Goal: Task Accomplishment & Management: Manage account settings

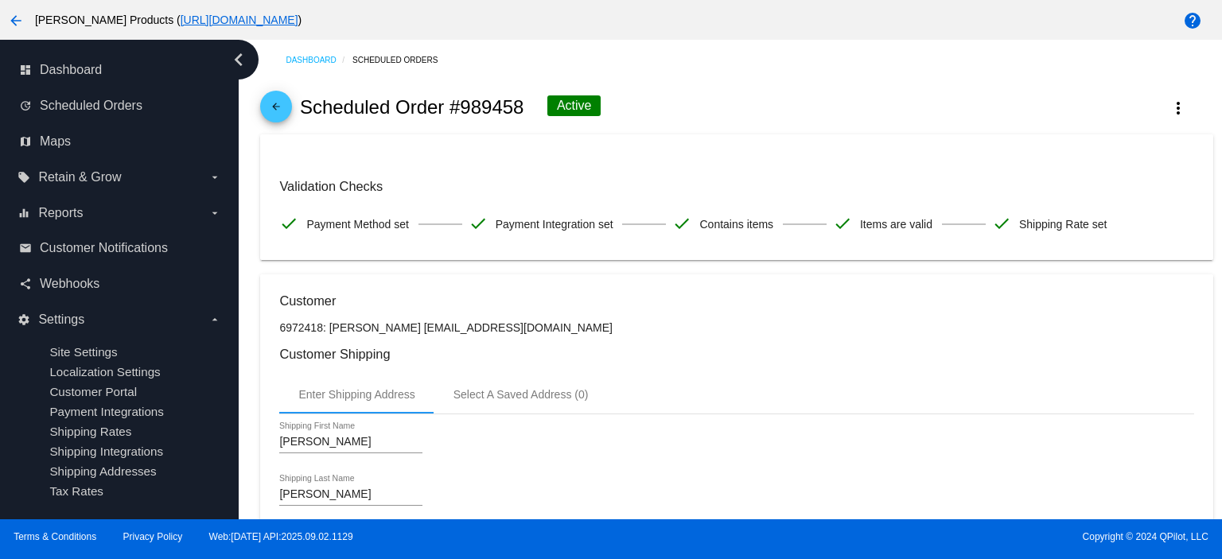
click at [274, 112] on mat-icon "arrow_back" at bounding box center [275, 110] width 19 height 19
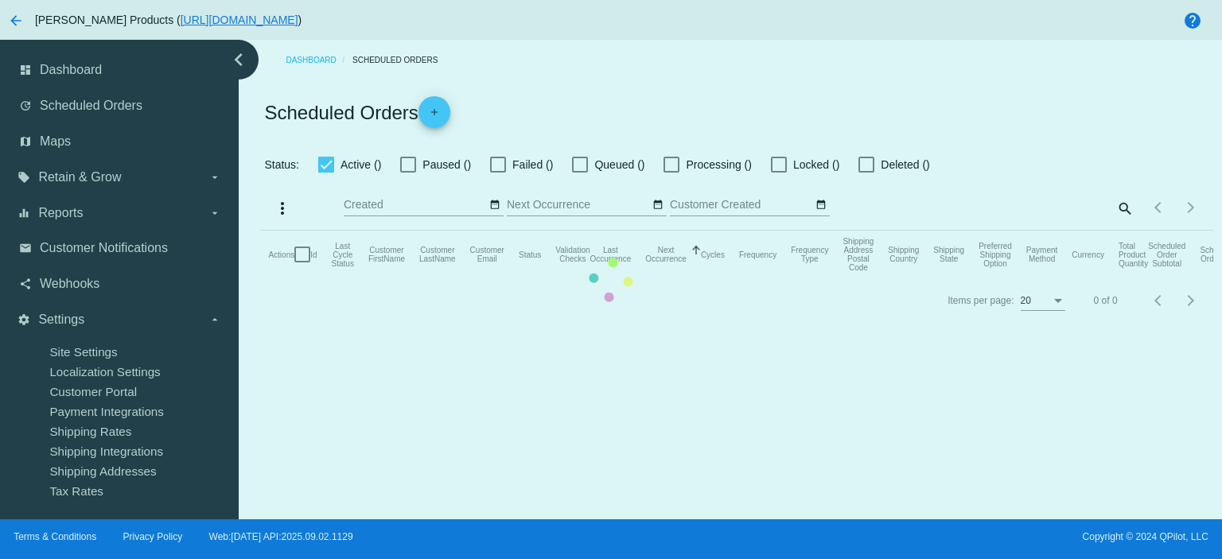
checkbox input "true"
click at [1021, 231] on mat-table "Actions Id Last Cycle Status Customer FirstName Customer LastName Customer Emai…" at bounding box center [736, 255] width 952 height 48
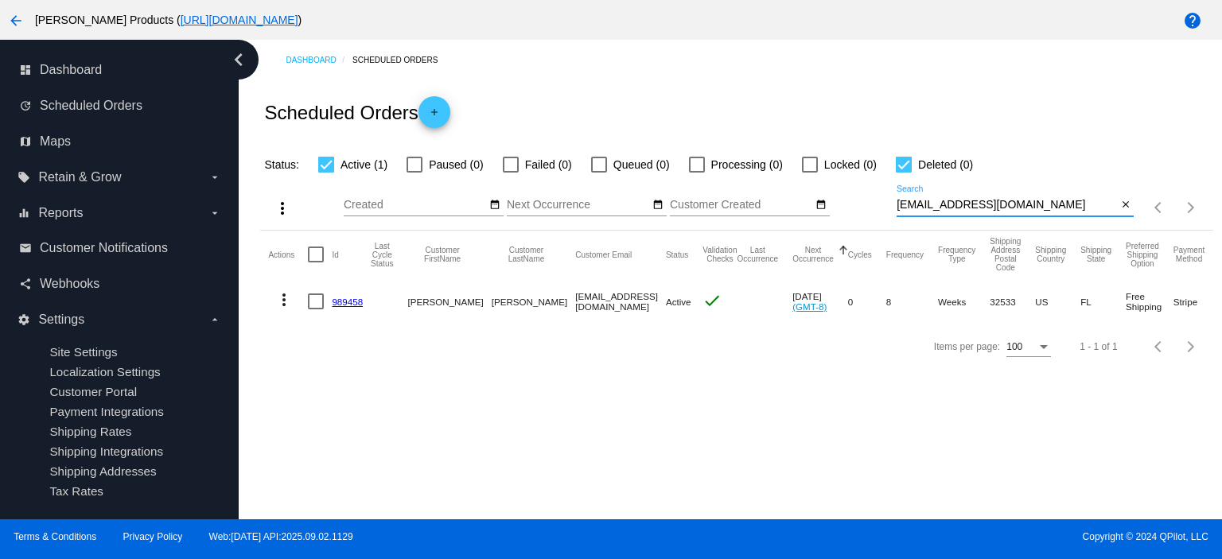
drag, startPoint x: 1021, startPoint y: 206, endPoint x: 877, endPoint y: 209, distance: 144.0
click at [877, 209] on div "more_vert Sep Jan Feb Mar [DATE]" at bounding box center [736, 202] width 952 height 56
paste input "1mattlewis"
type input "1mattlewis@gmail.com"
click at [350, 301] on link "965404" at bounding box center [347, 302] width 31 height 10
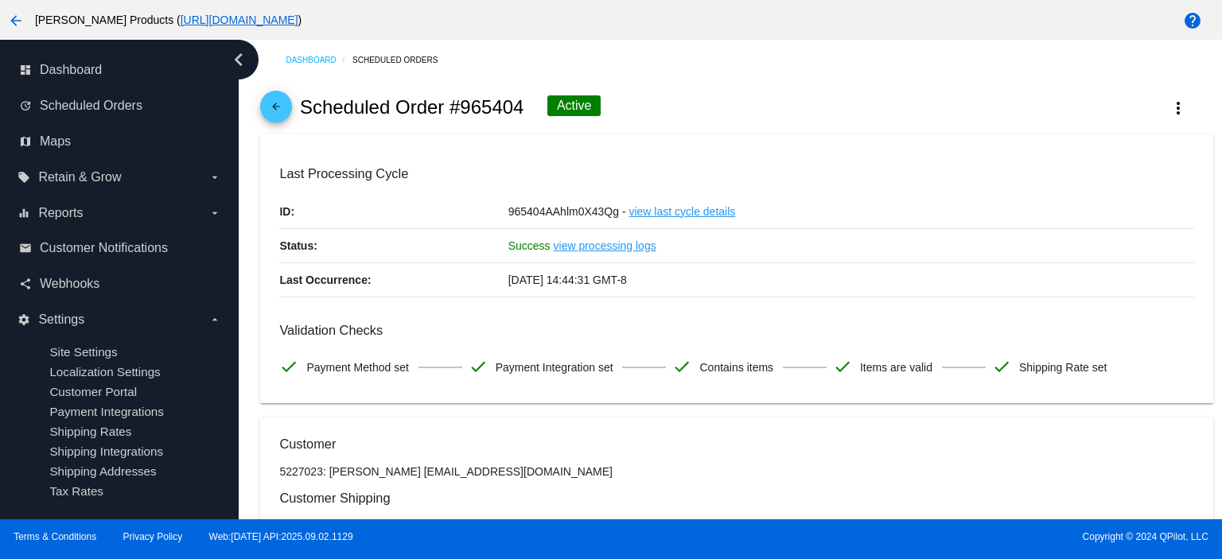
click at [280, 108] on mat-icon "arrow_back" at bounding box center [275, 110] width 19 height 19
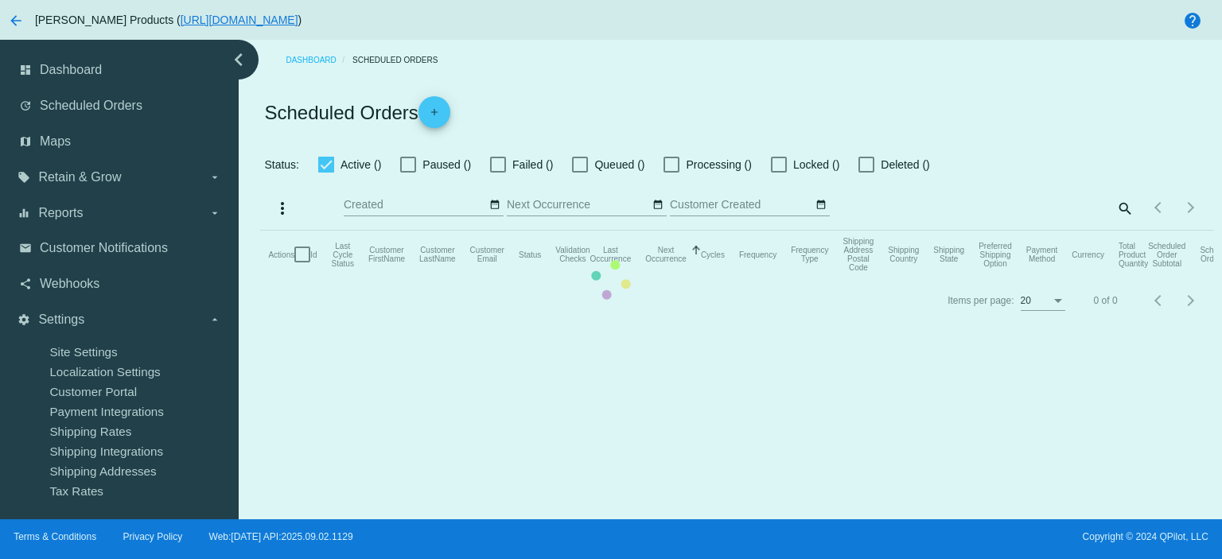
checkbox input "true"
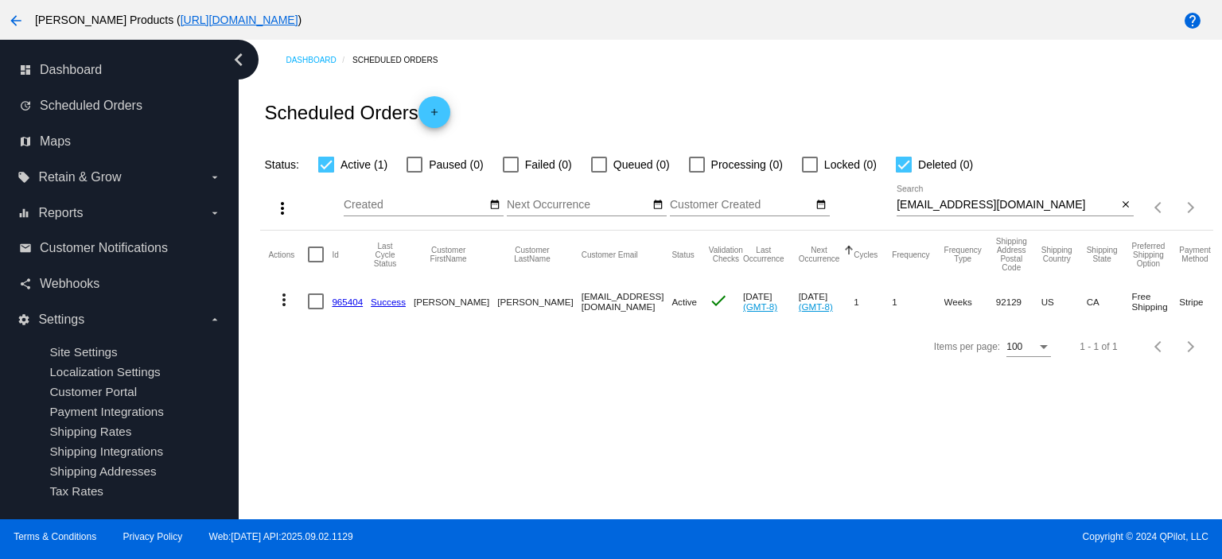
click at [346, 299] on link "965404" at bounding box center [347, 302] width 31 height 10
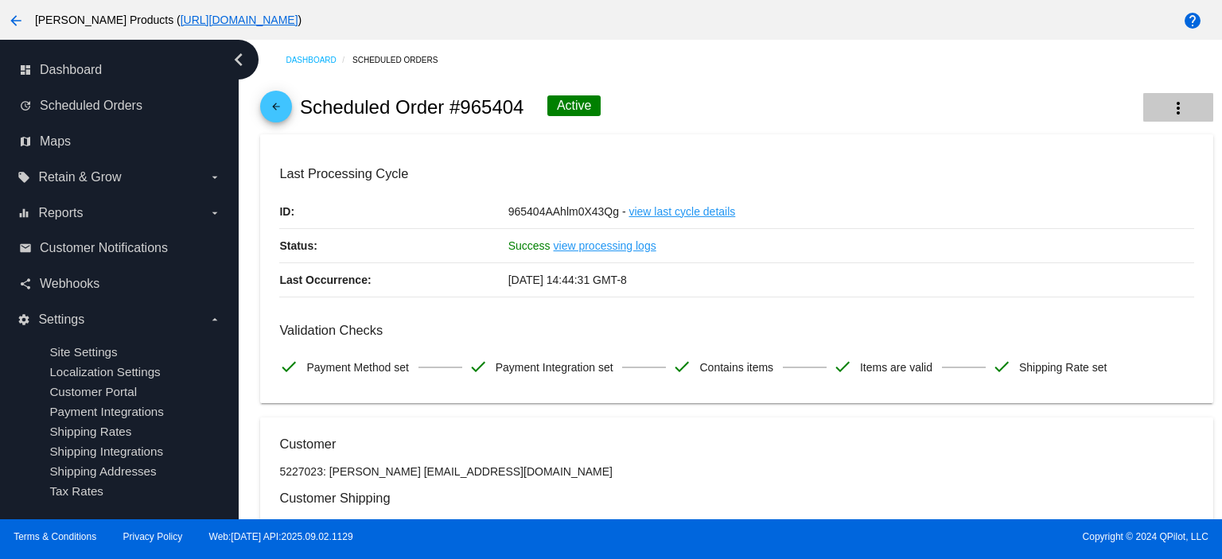
click at [1168, 112] on mat-icon "more_vert" at bounding box center [1177, 108] width 19 height 19
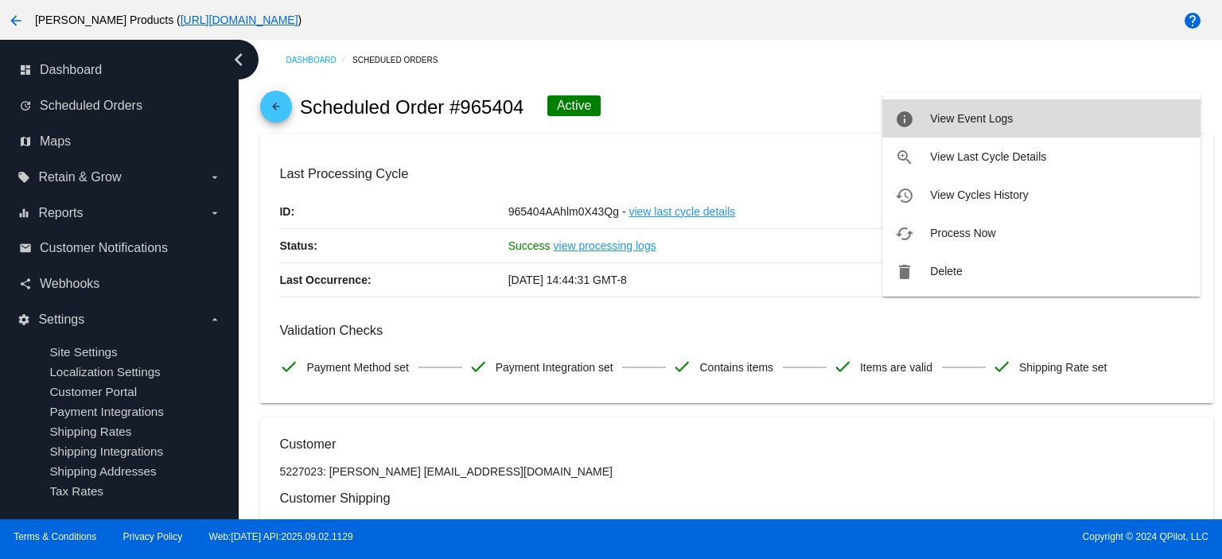
click at [1038, 126] on button "info View Event Logs" at bounding box center [1041, 118] width 318 height 38
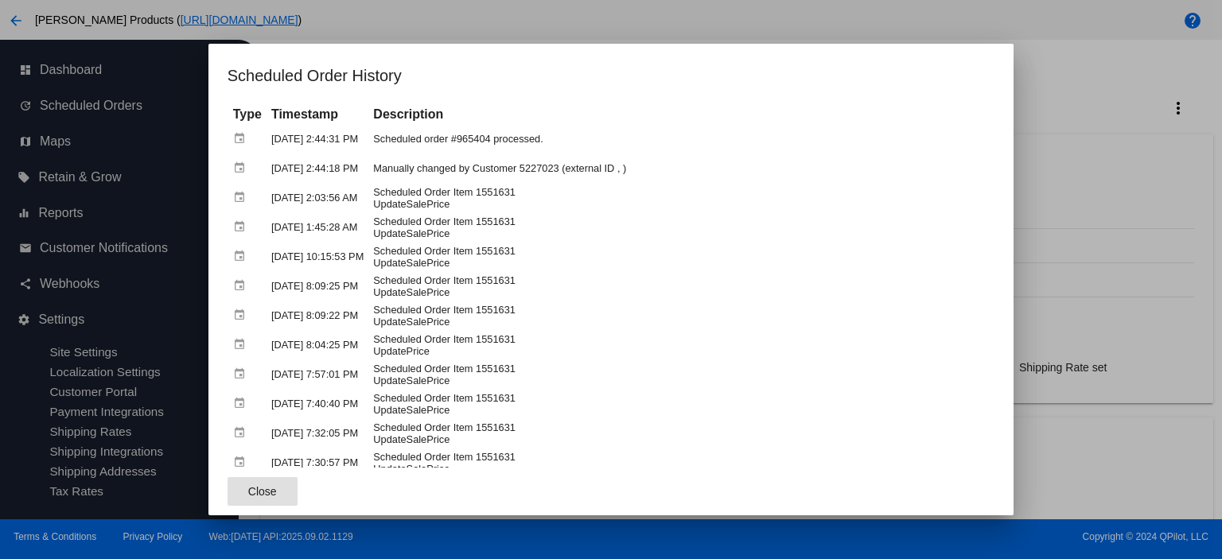
click at [248, 492] on span "Close" at bounding box center [262, 491] width 29 height 13
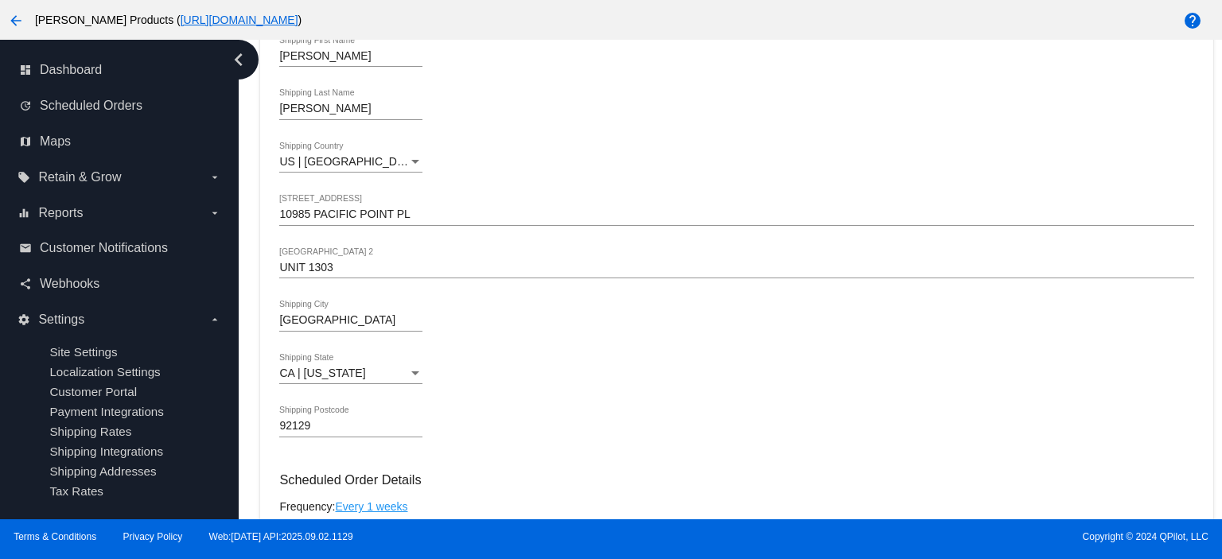
scroll to position [954, 0]
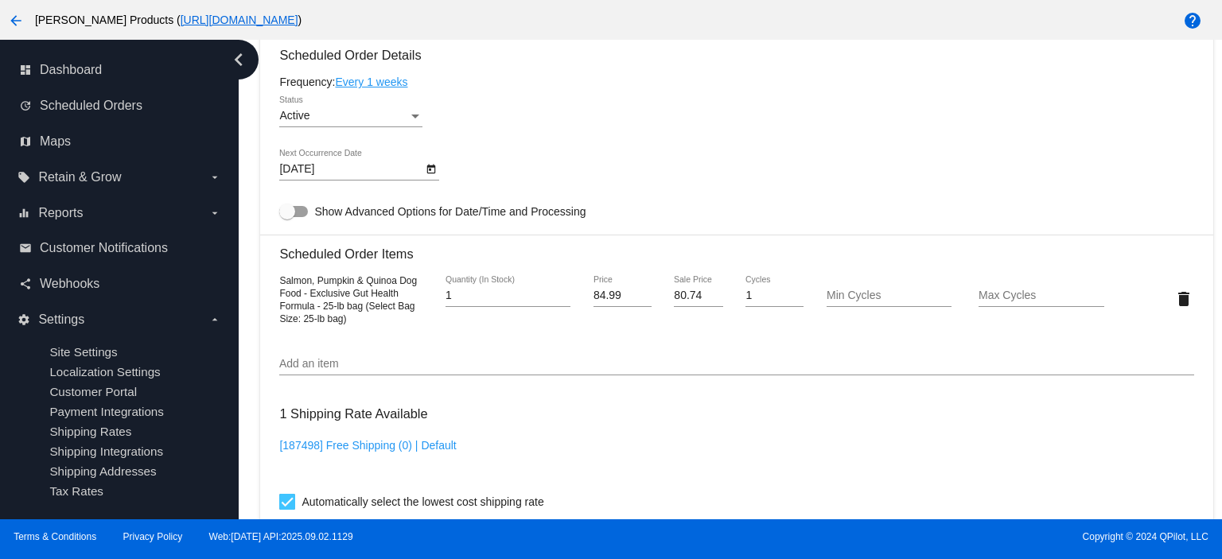
click at [359, 80] on link "Every 1 weeks" at bounding box center [371, 82] width 72 height 13
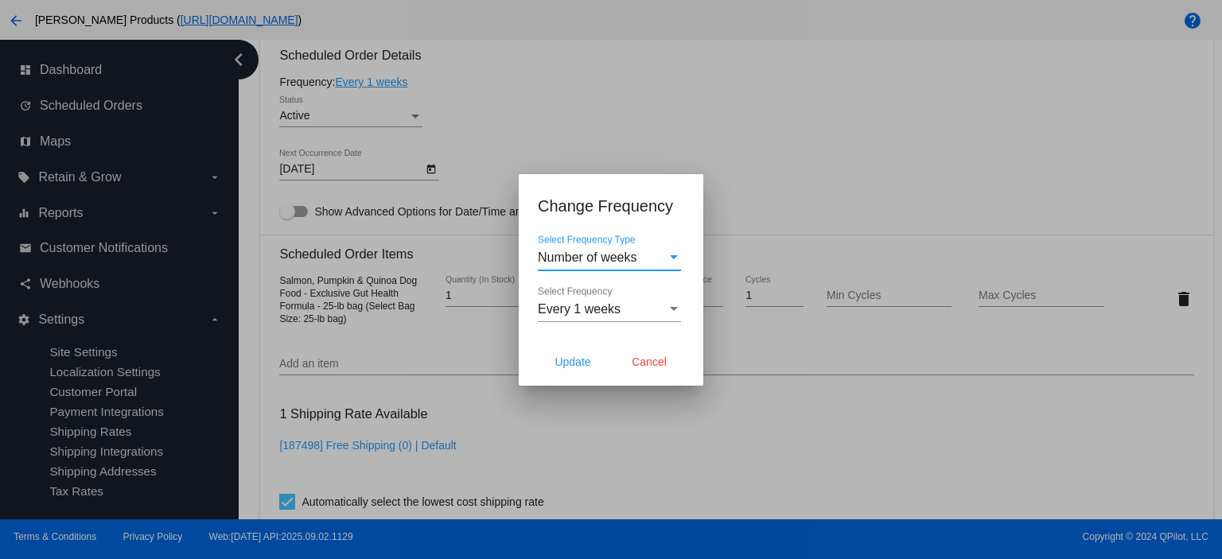
click at [592, 257] on span "Number of weeks" at bounding box center [587, 258] width 99 height 14
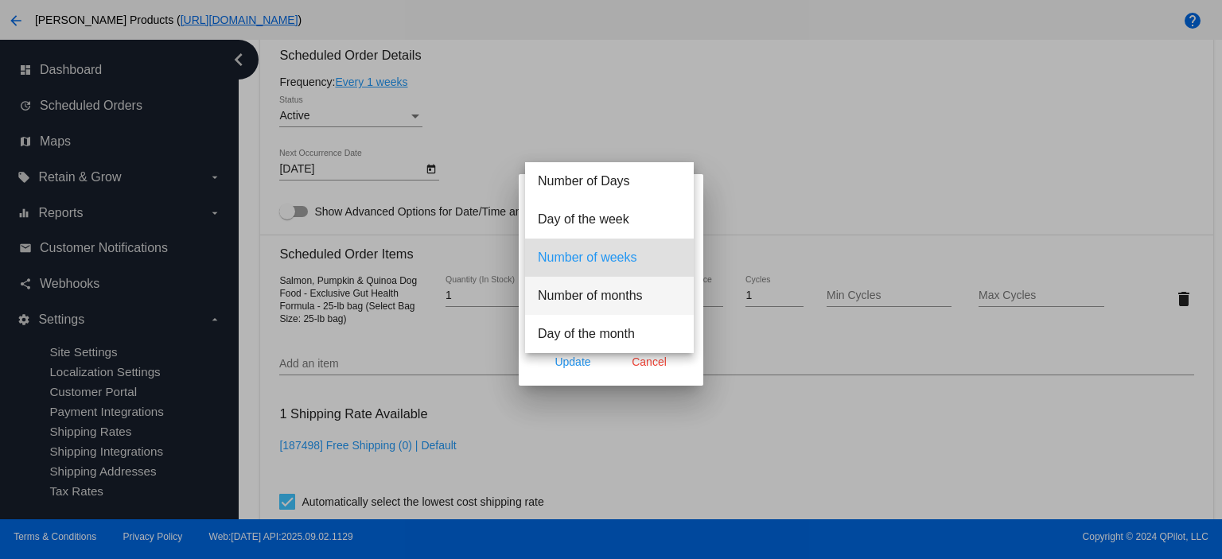
click at [604, 292] on span "Number of months" at bounding box center [609, 296] width 143 height 38
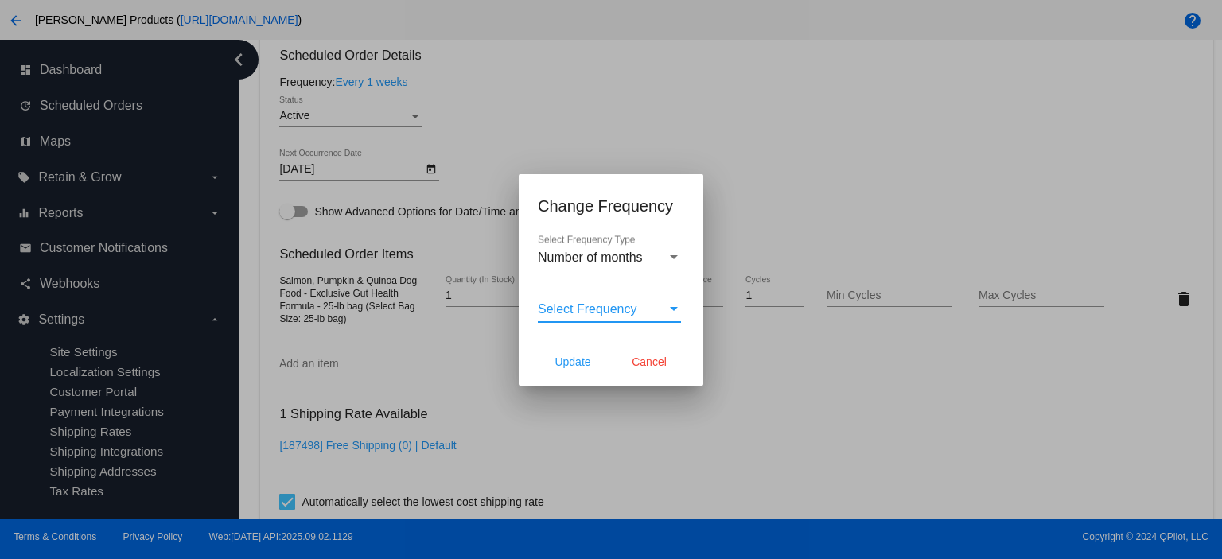
click at [604, 308] on span "Select Frequency" at bounding box center [587, 309] width 99 height 14
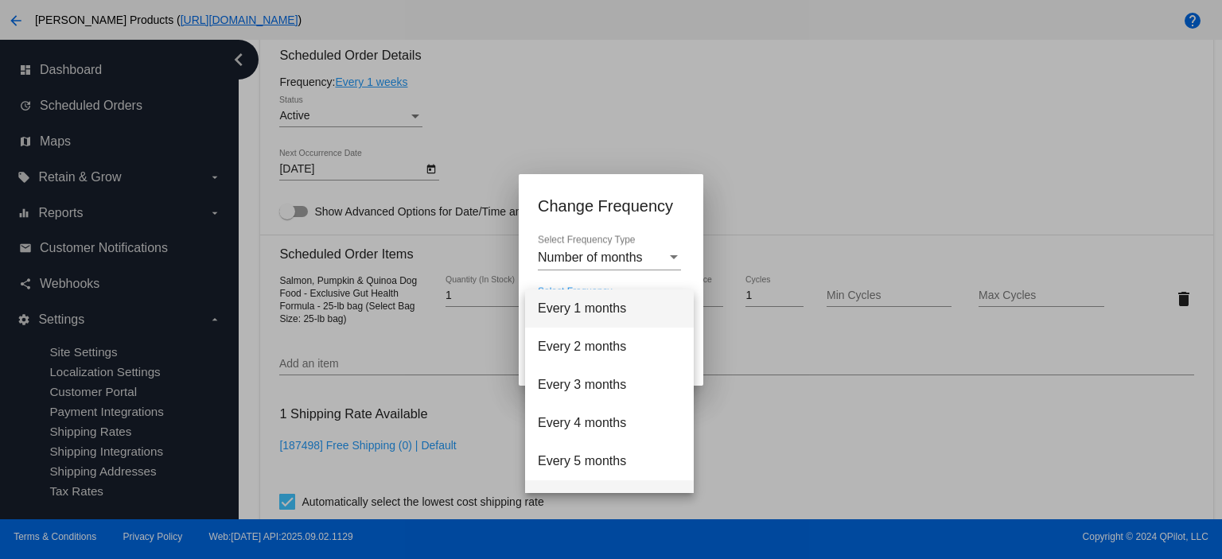
scroll to position [106, 0]
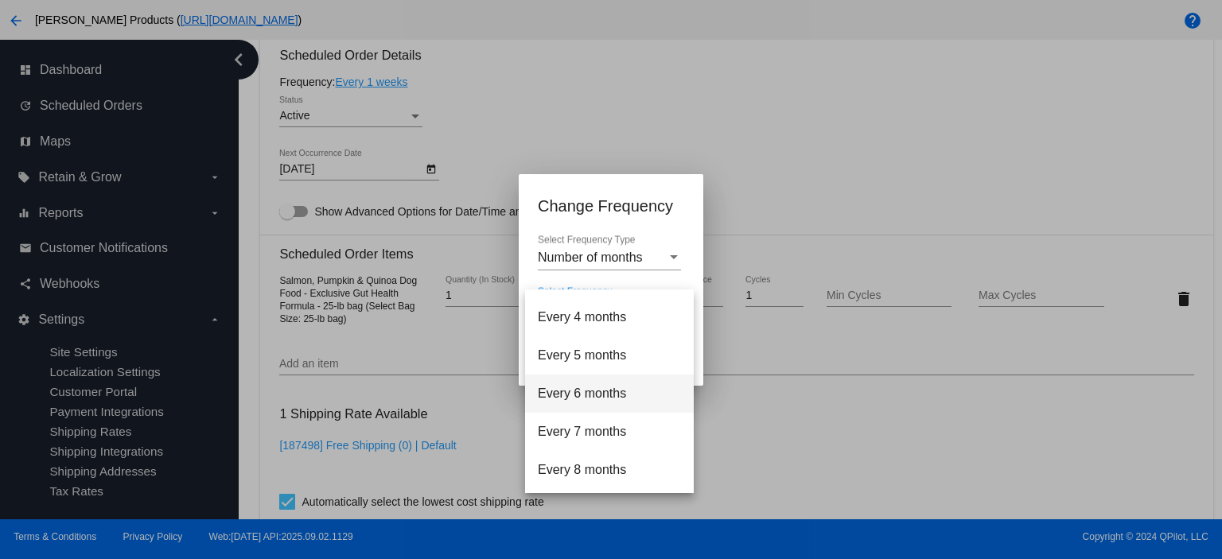
click at [587, 397] on span "Every 6 months" at bounding box center [609, 394] width 143 height 38
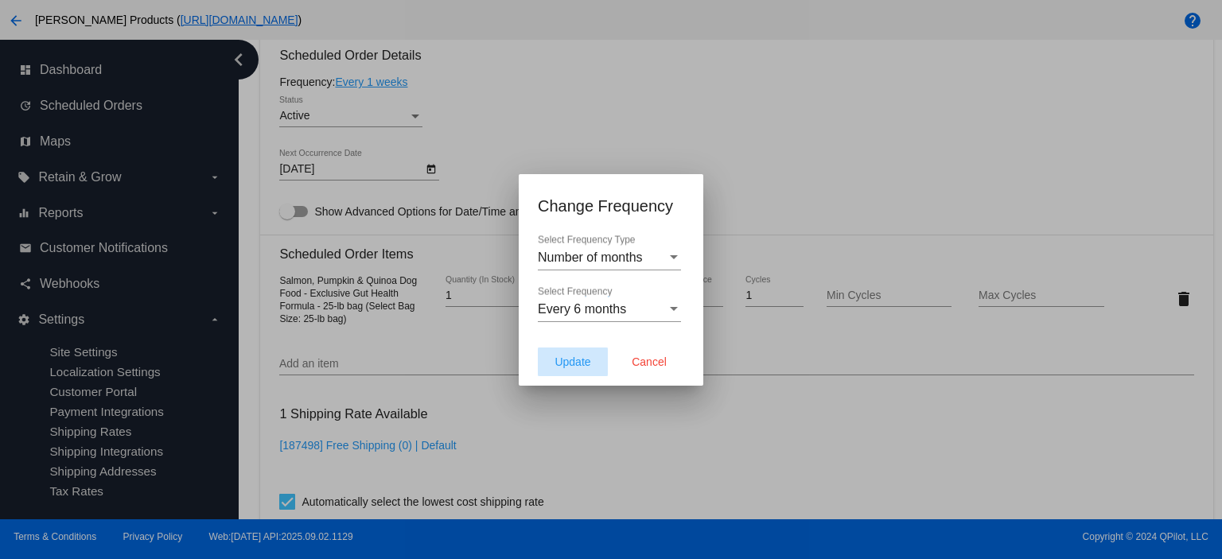
click at [560, 359] on span "Update" at bounding box center [572, 362] width 36 height 13
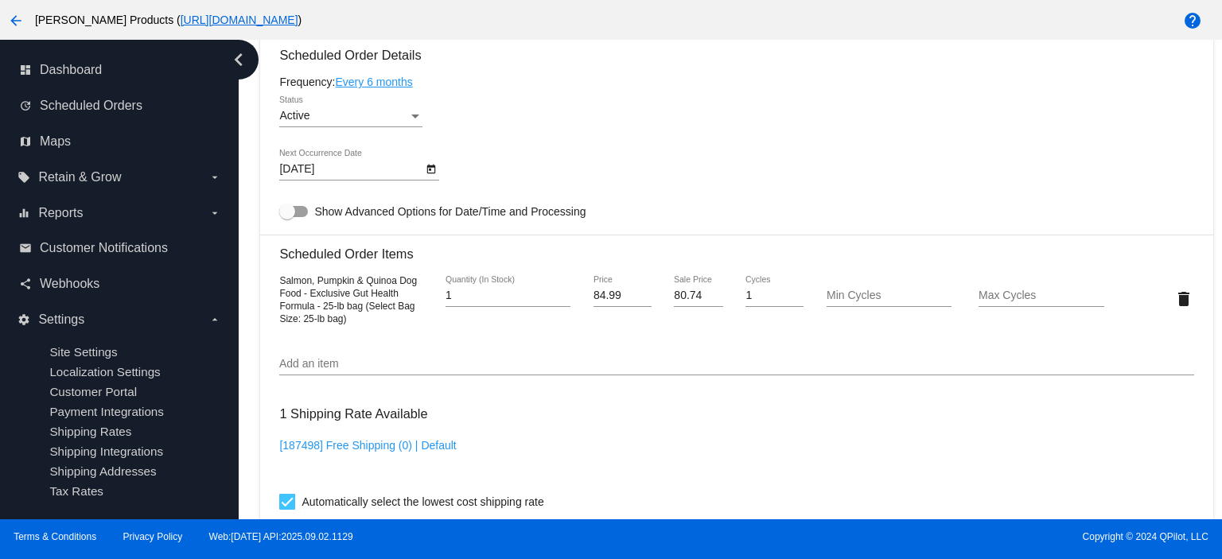
type input "3/8/2026"
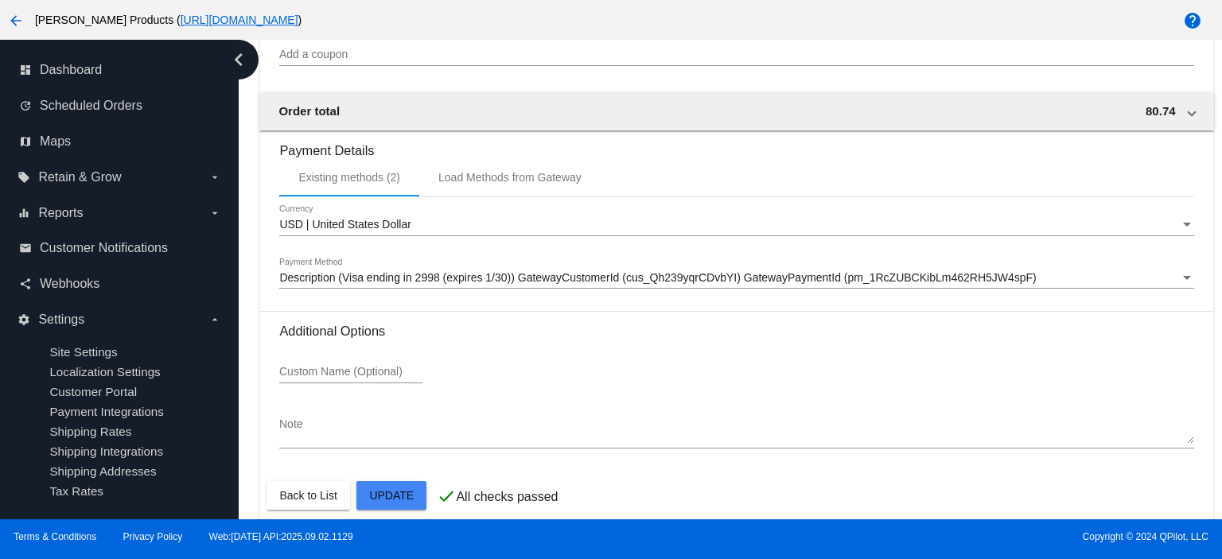
scroll to position [1557, 0]
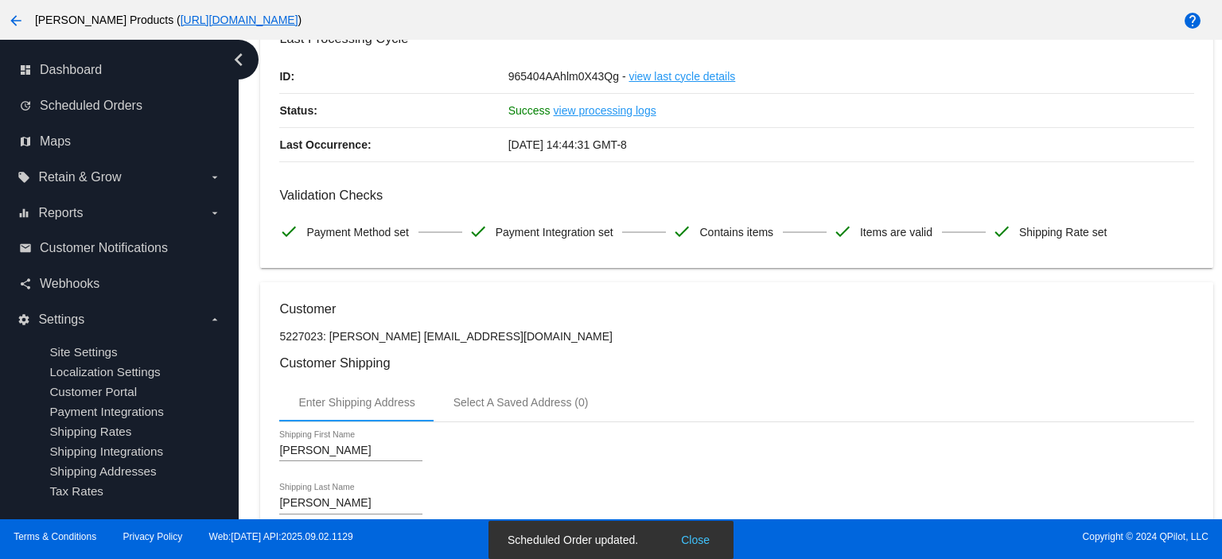
scroll to position [0, 0]
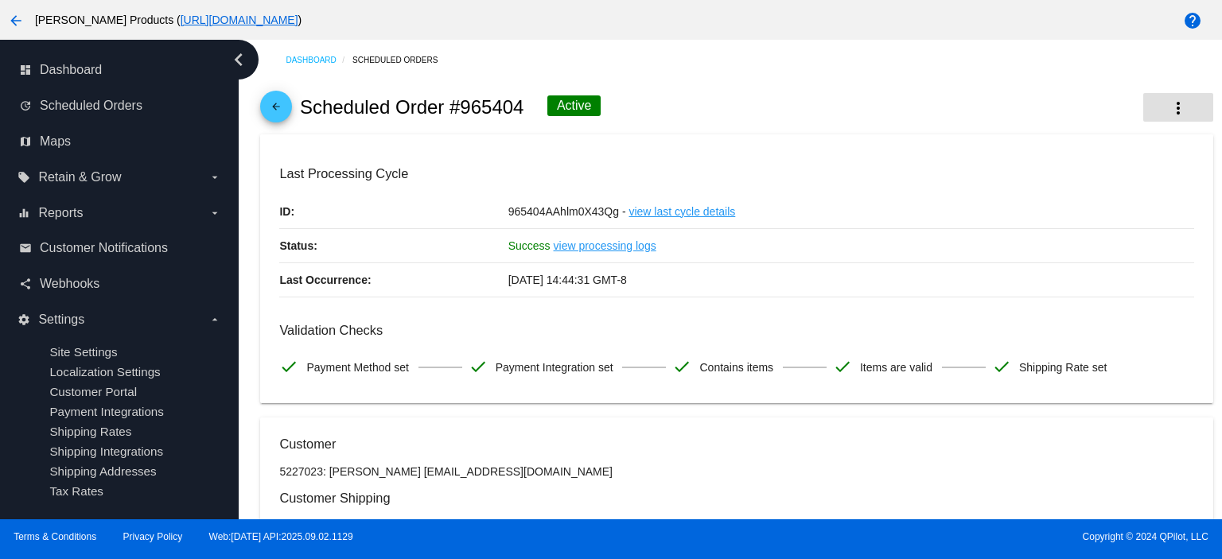
click at [1168, 104] on mat-icon "more_vert" at bounding box center [1177, 108] width 19 height 19
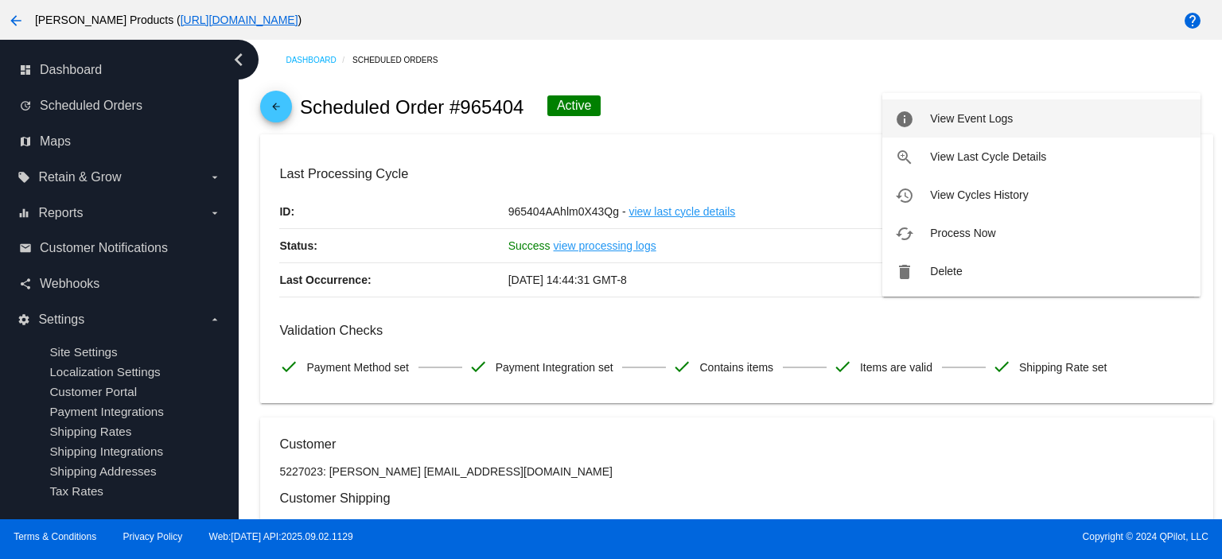
click at [965, 108] on button "info View Event Logs" at bounding box center [1041, 118] width 318 height 38
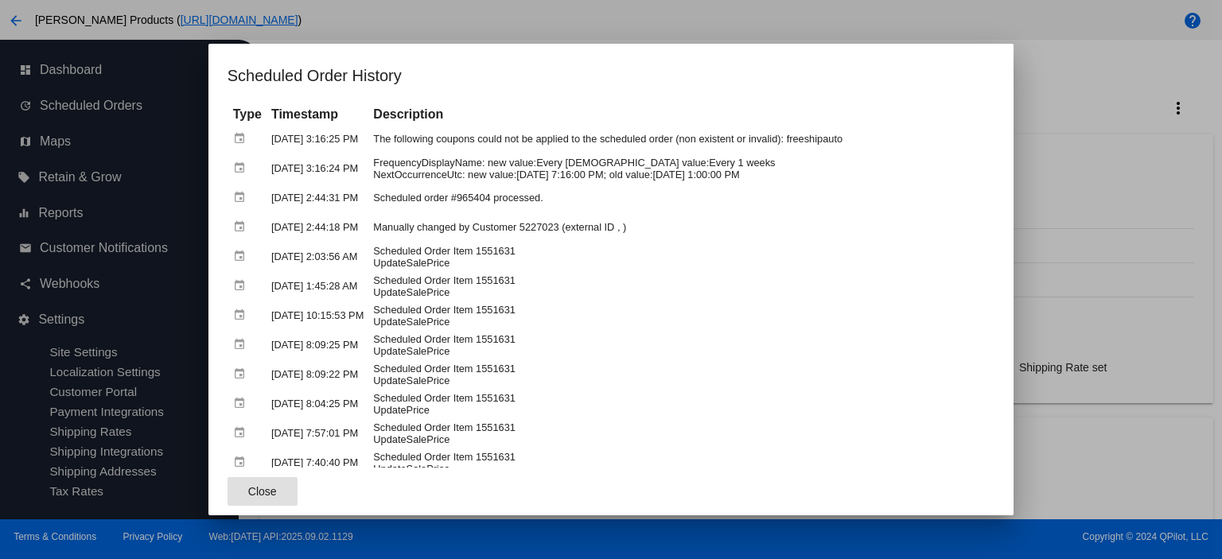
click at [248, 493] on span "Close" at bounding box center [262, 491] width 29 height 13
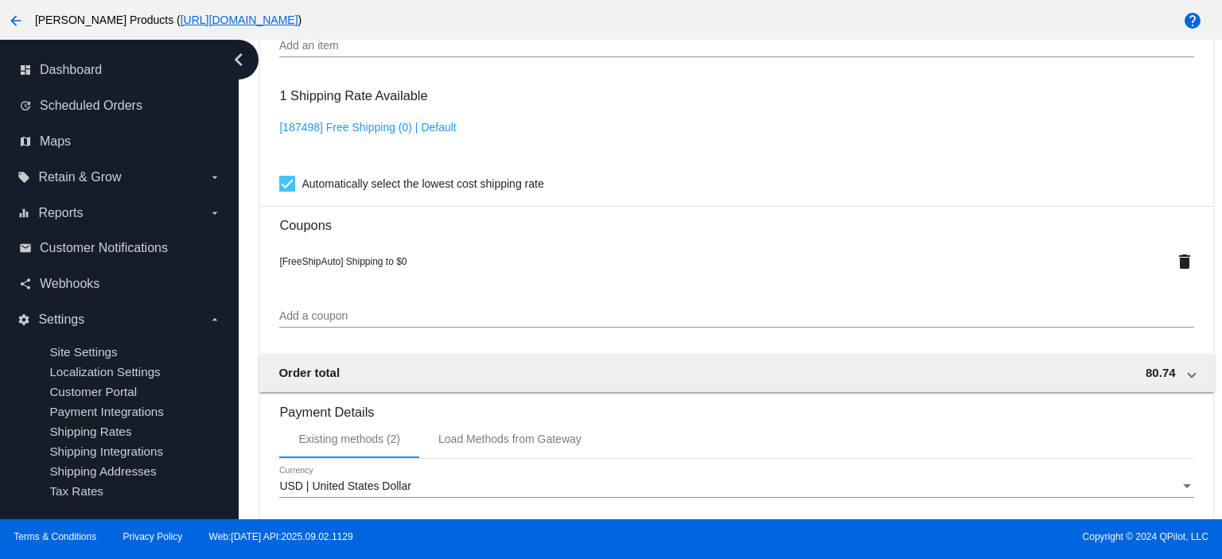
scroll to position [1557, 0]
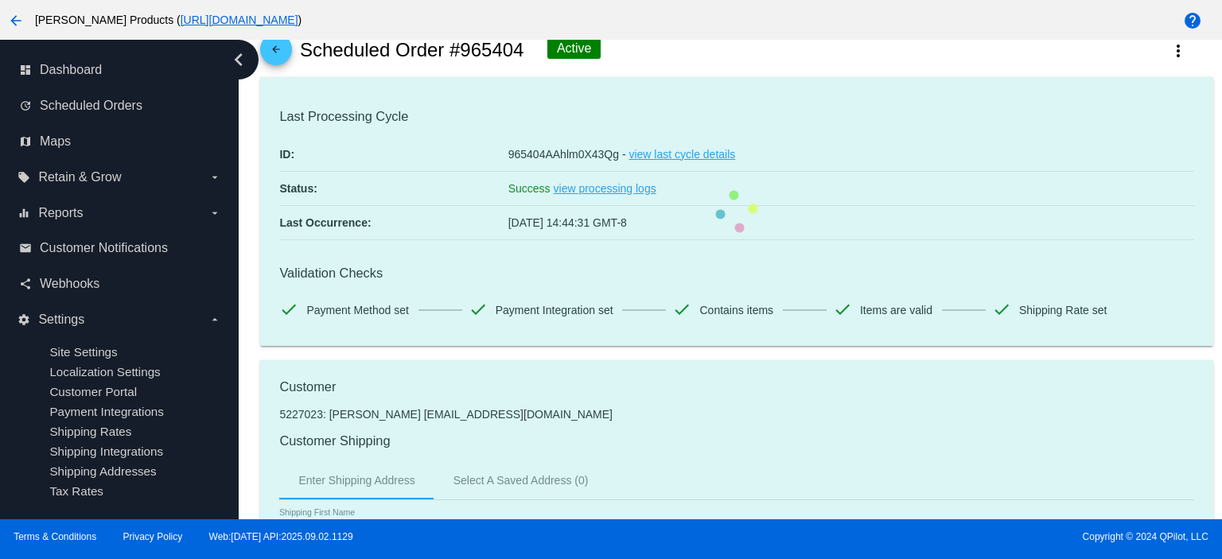
scroll to position [0, 0]
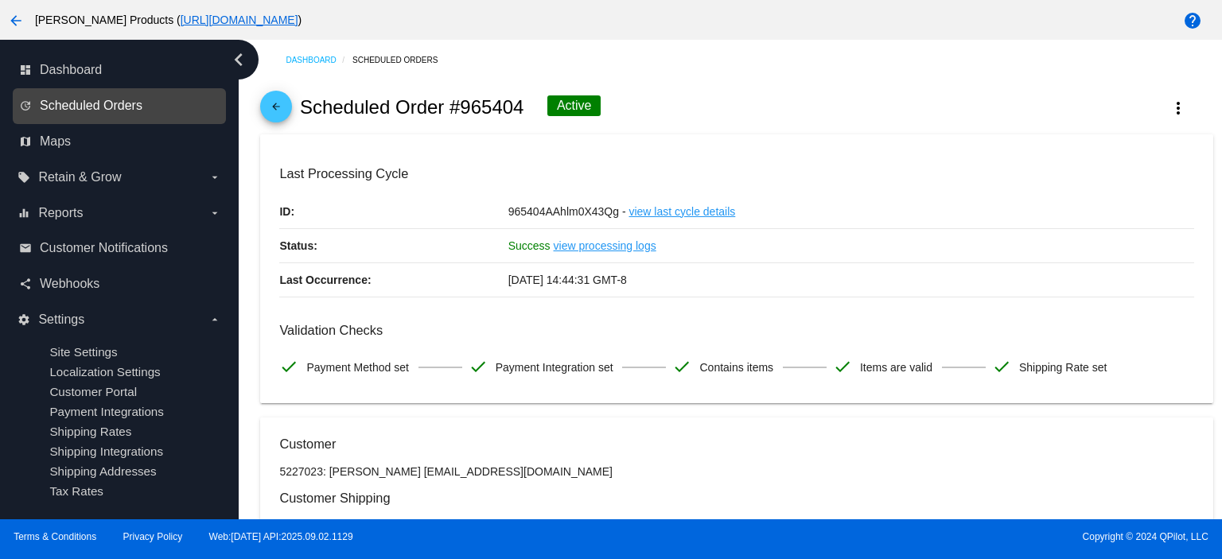
click at [120, 108] on span "Scheduled Orders" at bounding box center [91, 106] width 103 height 14
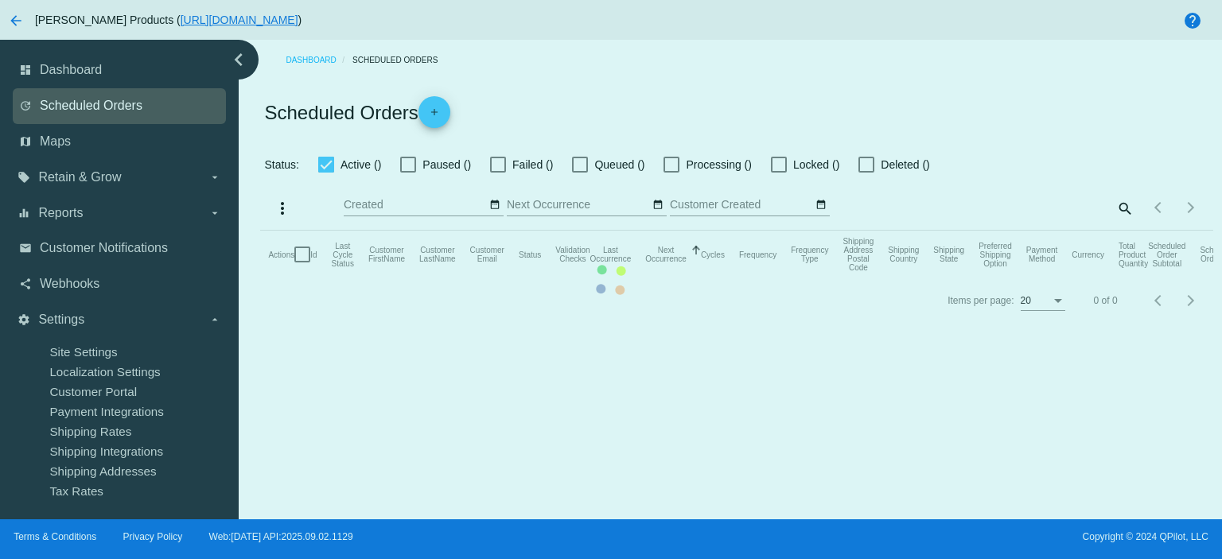
checkbox input "true"
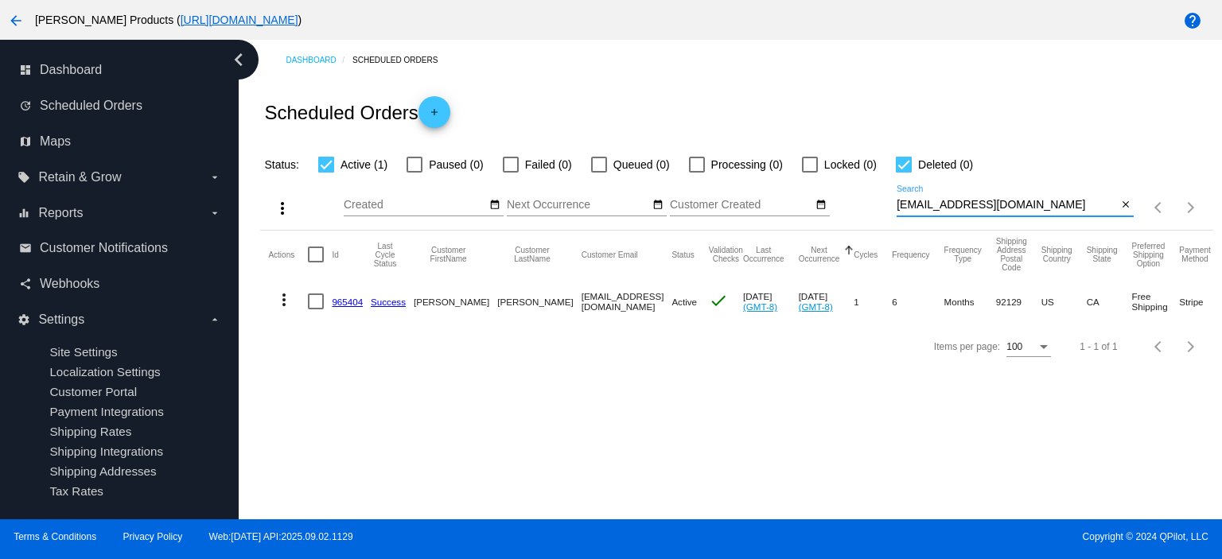
drag, startPoint x: 1034, startPoint y: 208, endPoint x: 872, endPoint y: 209, distance: 161.5
click at [872, 209] on div "more_vert Sep Jan Feb Mar [DATE]" at bounding box center [736, 202] width 952 height 56
paste input "theclarkclan4@ao"
type input "[EMAIL_ADDRESS][DOMAIN_NAME]"
click at [343, 300] on link "966607" at bounding box center [347, 302] width 31 height 10
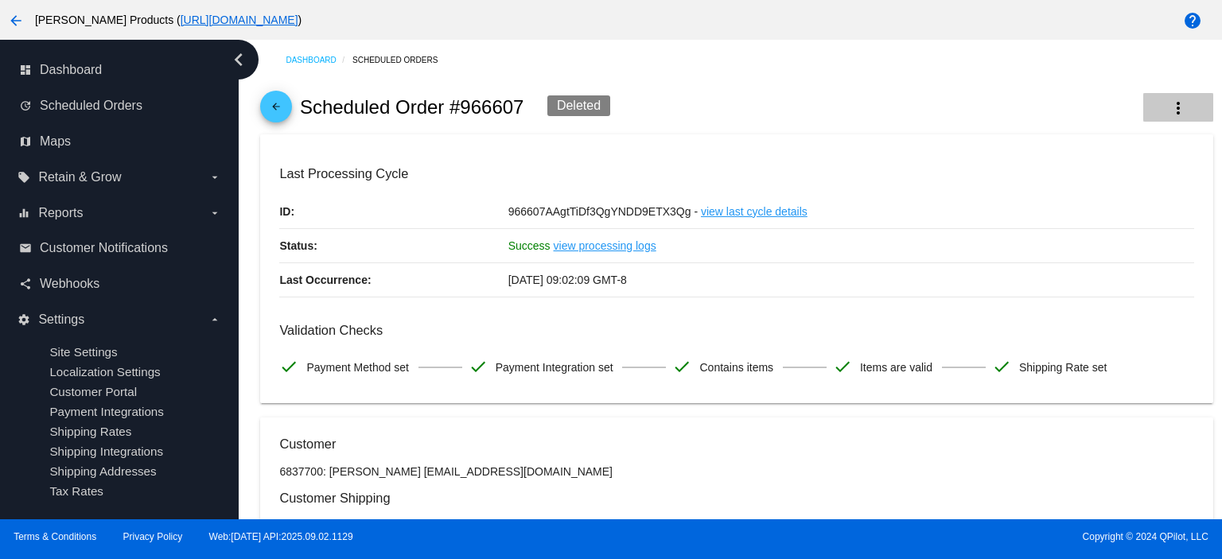
click at [1169, 111] on mat-icon "more_vert" at bounding box center [1177, 108] width 19 height 19
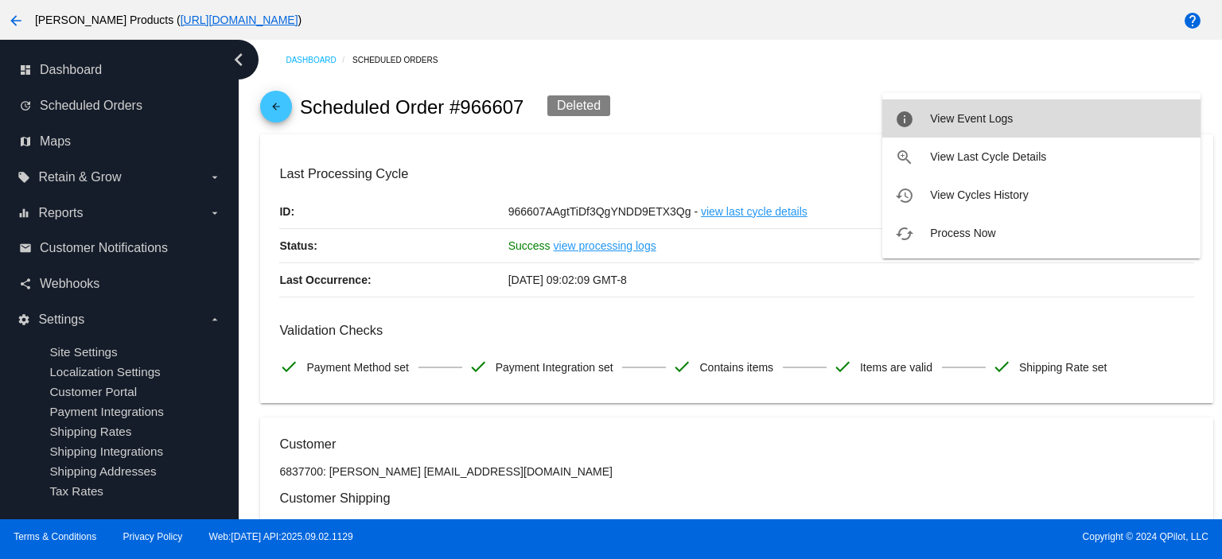
click at [993, 122] on span "View Event Logs" at bounding box center [971, 118] width 83 height 13
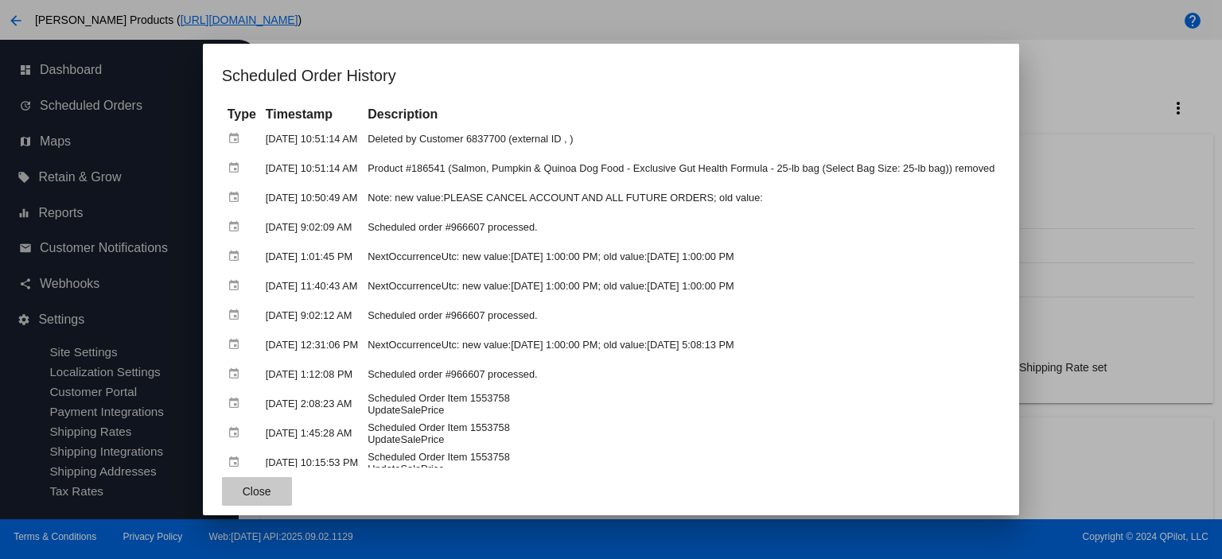
click at [248, 492] on span "Close" at bounding box center [257, 491] width 29 height 13
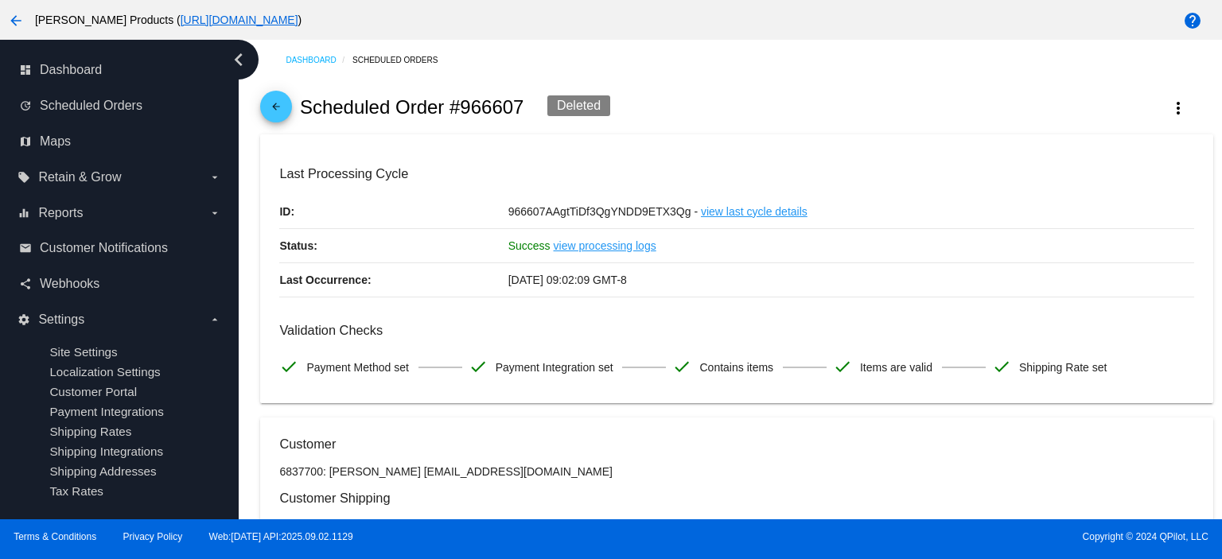
click at [274, 106] on mat-icon "arrow_back" at bounding box center [275, 110] width 19 height 19
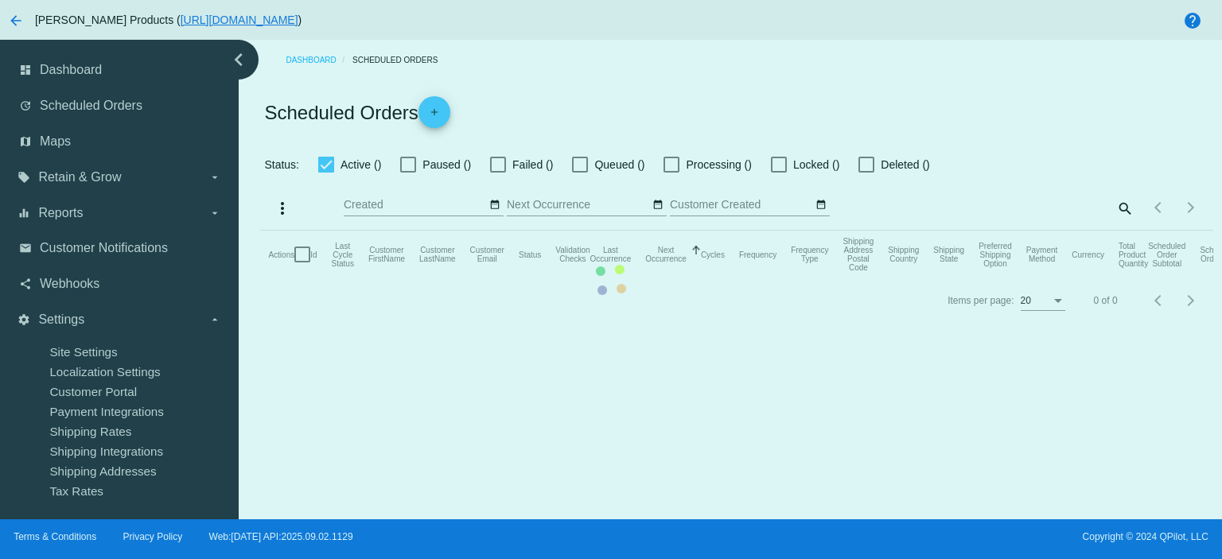
checkbox input "true"
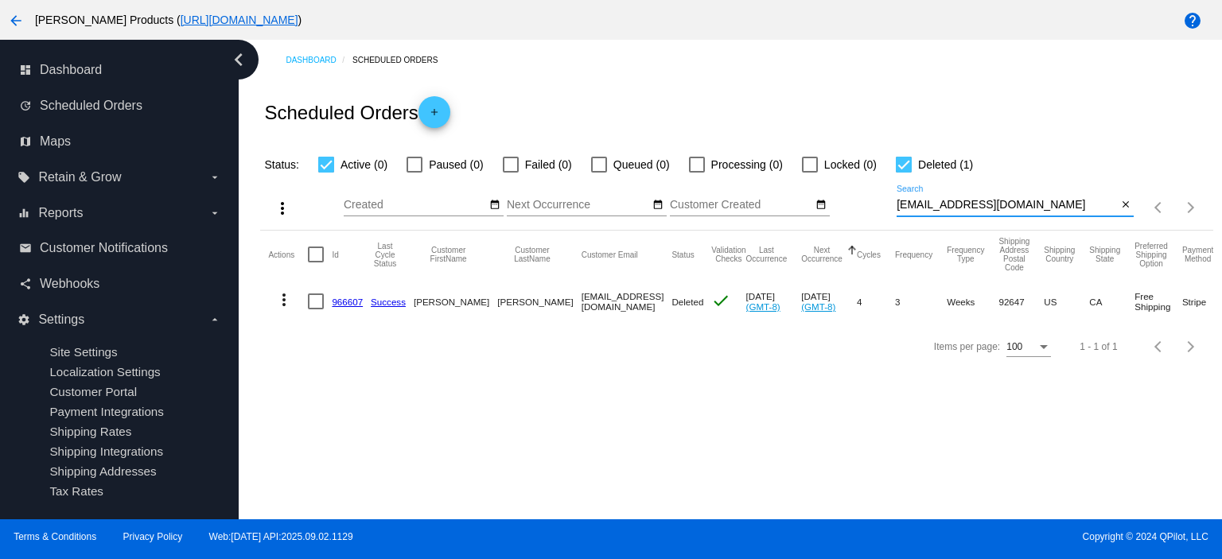
drag, startPoint x: 1016, startPoint y: 202, endPoint x: 856, endPoint y: 215, distance: 161.2
click at [856, 215] on div "more_vert Sep Jan Feb Mar [DATE]" at bounding box center [736, 202] width 952 height 56
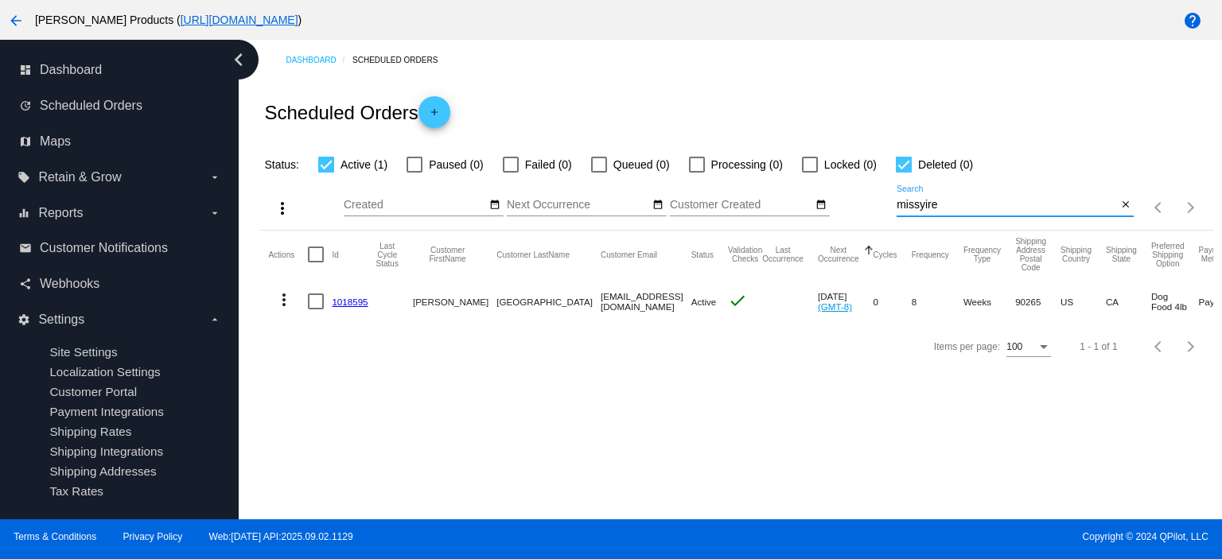
type input "missyire"
click at [356, 305] on link "1018595" at bounding box center [350, 302] width 36 height 10
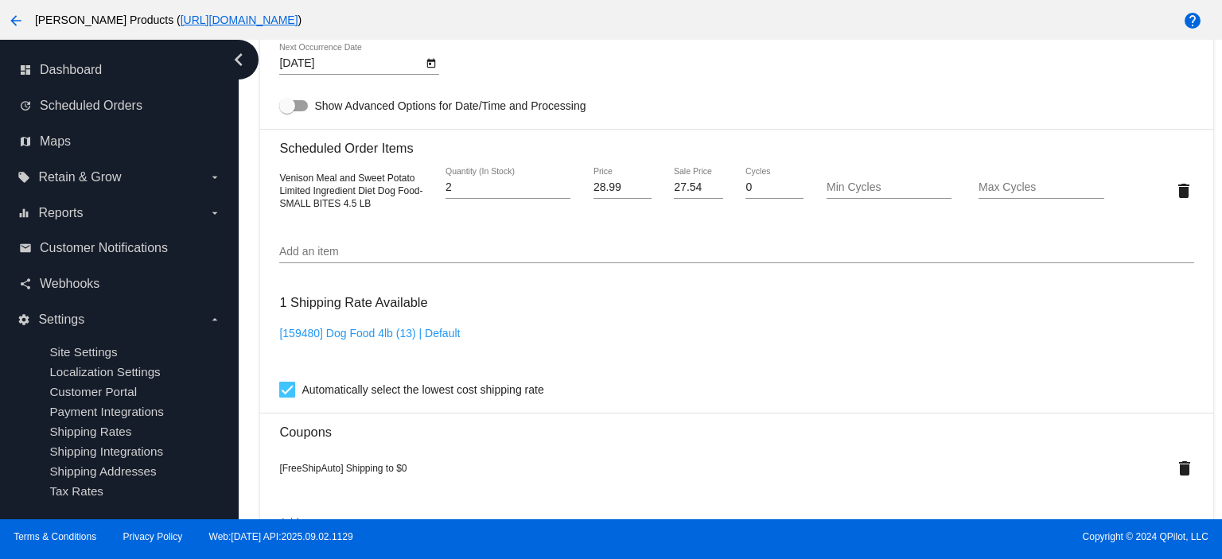
scroll to position [1060, 0]
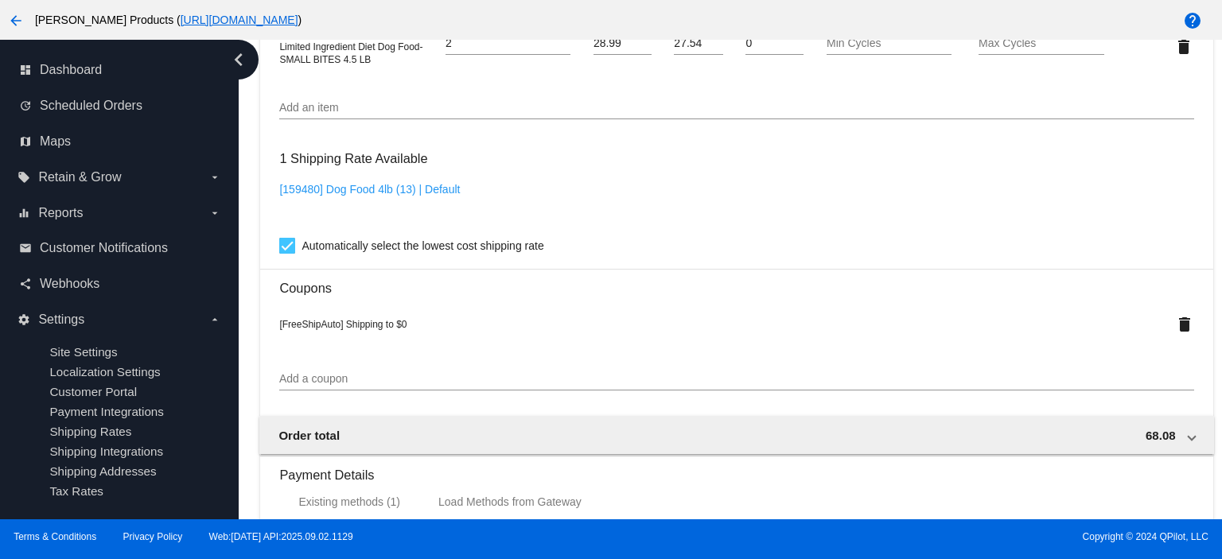
click at [318, 382] on input "Add a coupon" at bounding box center [736, 379] width 914 height 13
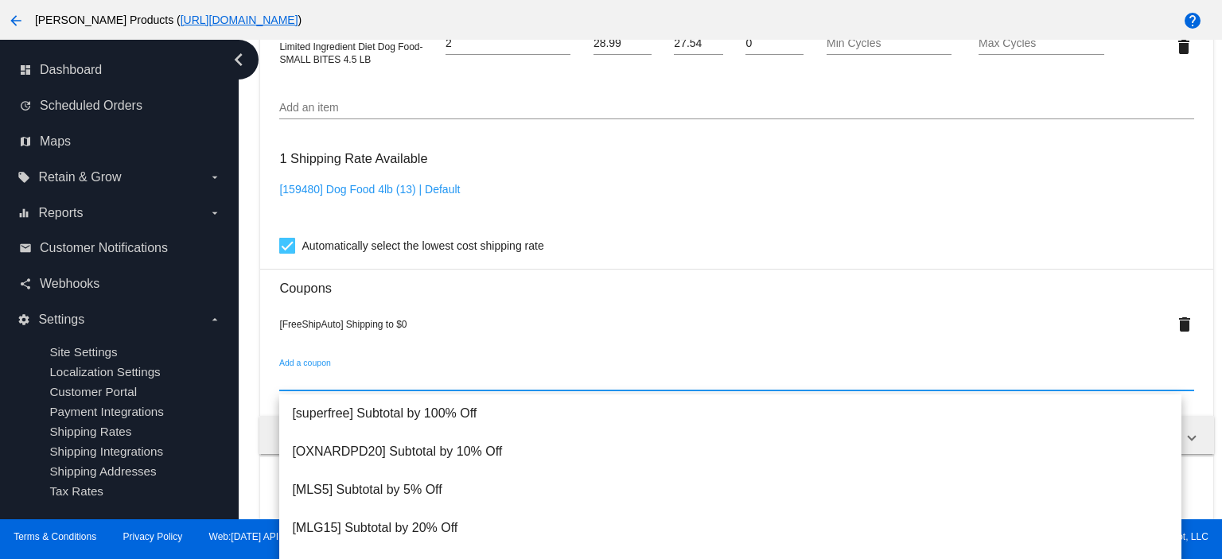
click at [352, 327] on span "[FreeShipAuto] Shipping to $0" at bounding box center [342, 324] width 127 height 11
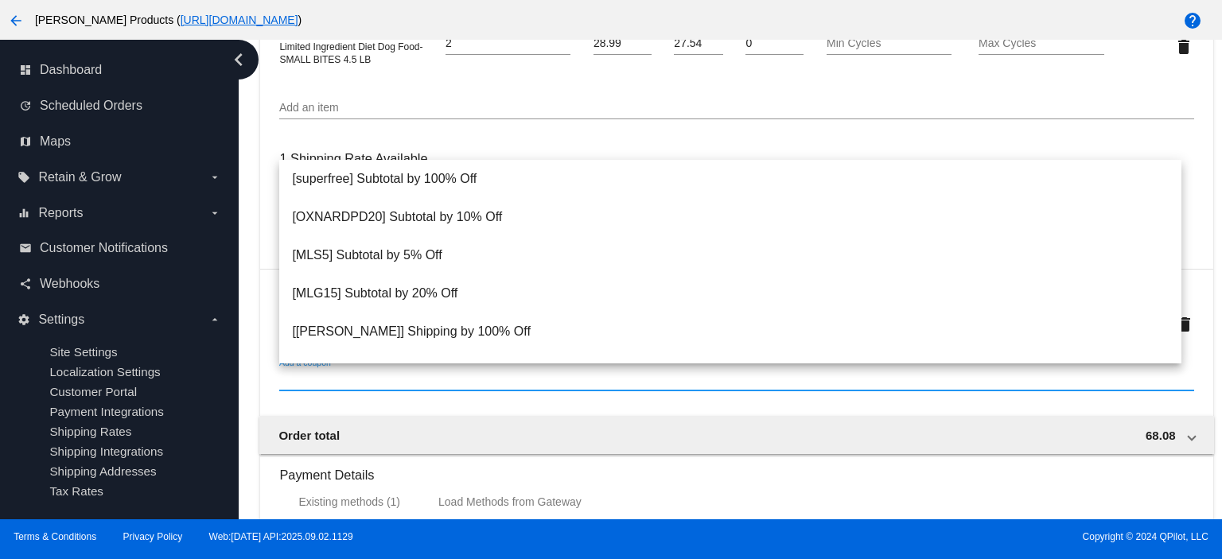
click at [305, 384] on input "Add a coupon" at bounding box center [736, 379] width 914 height 13
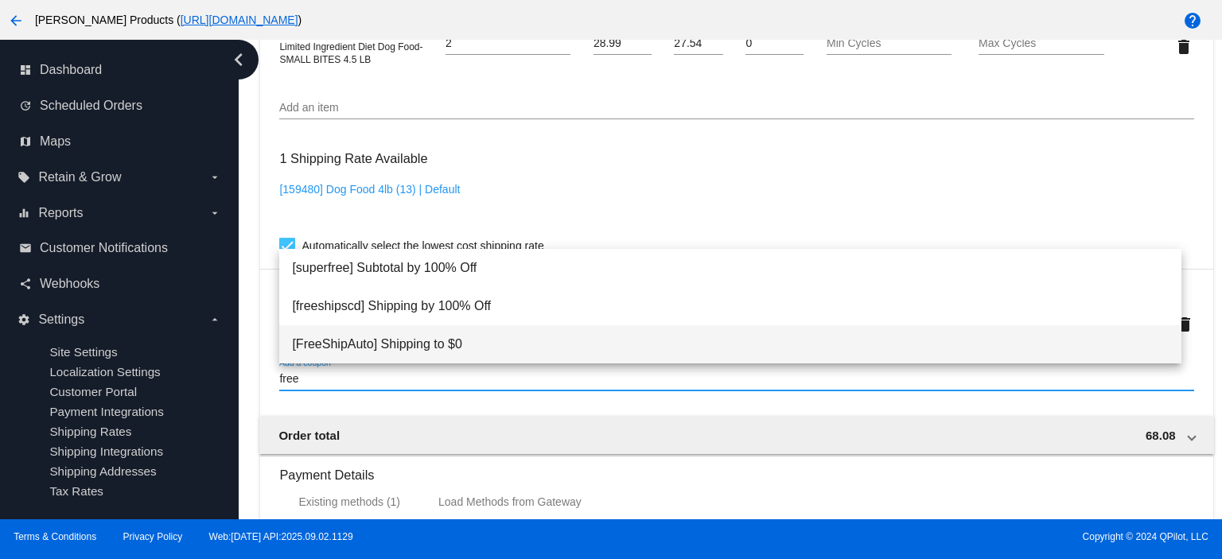
type input "free"
click at [350, 340] on span "[FreeShipAuto] Shipping to $0" at bounding box center [730, 344] width 876 height 38
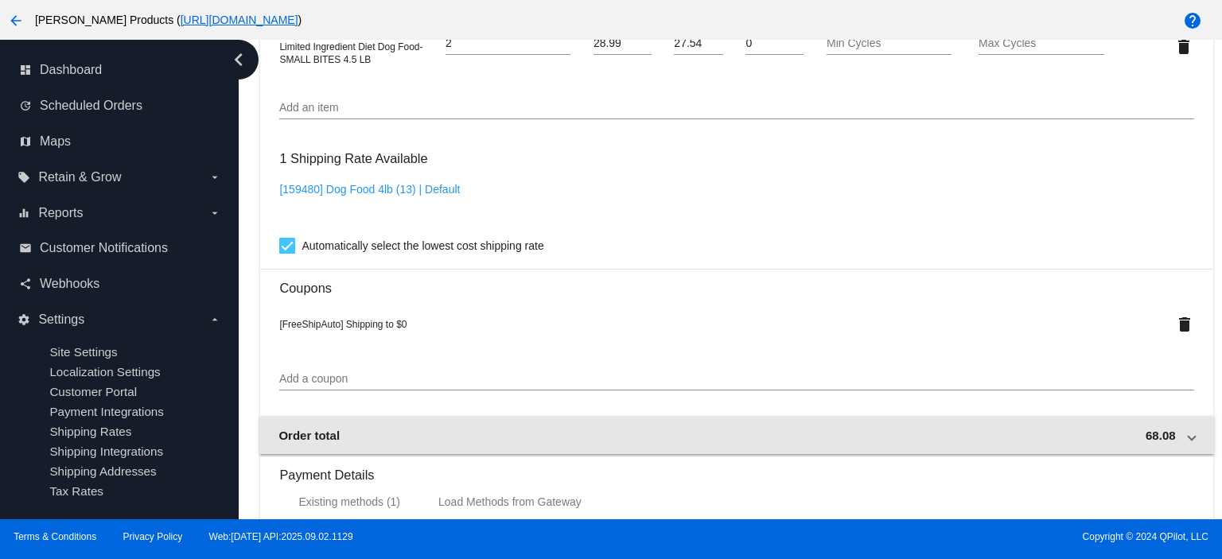
click at [1169, 441] on div "Order total 68.08" at bounding box center [732, 436] width 909 height 14
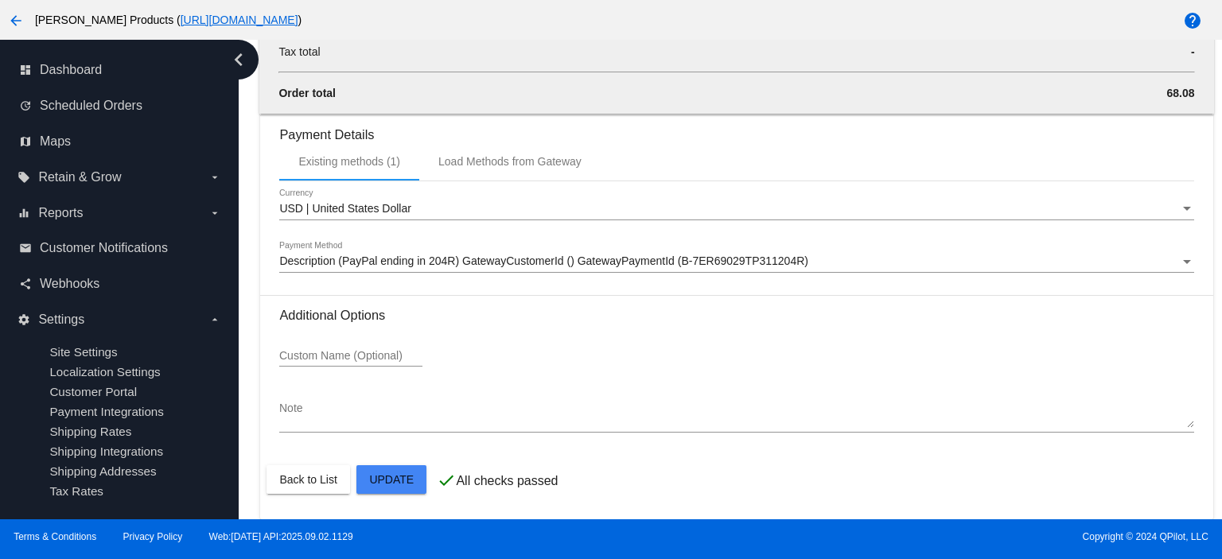
scroll to position [1653, 0]
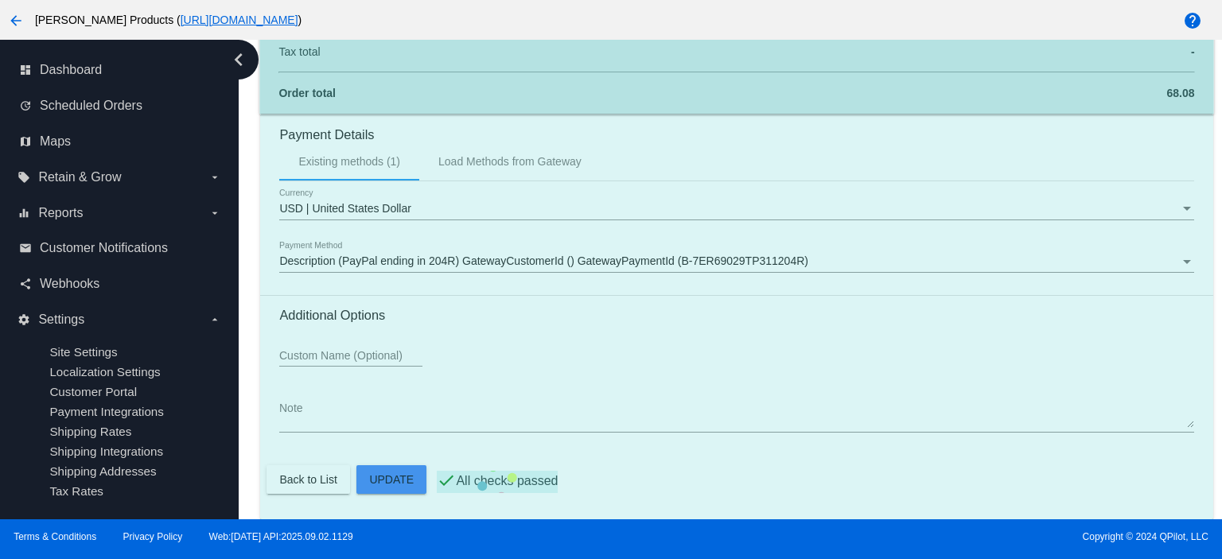
scroll to position [1681, 0]
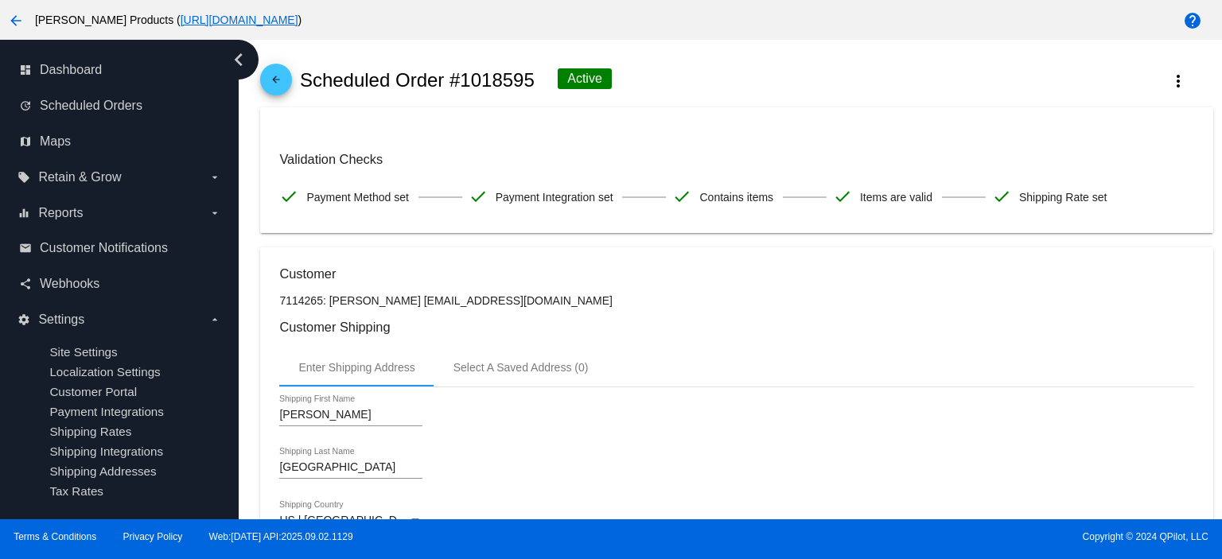
scroll to position [0, 0]
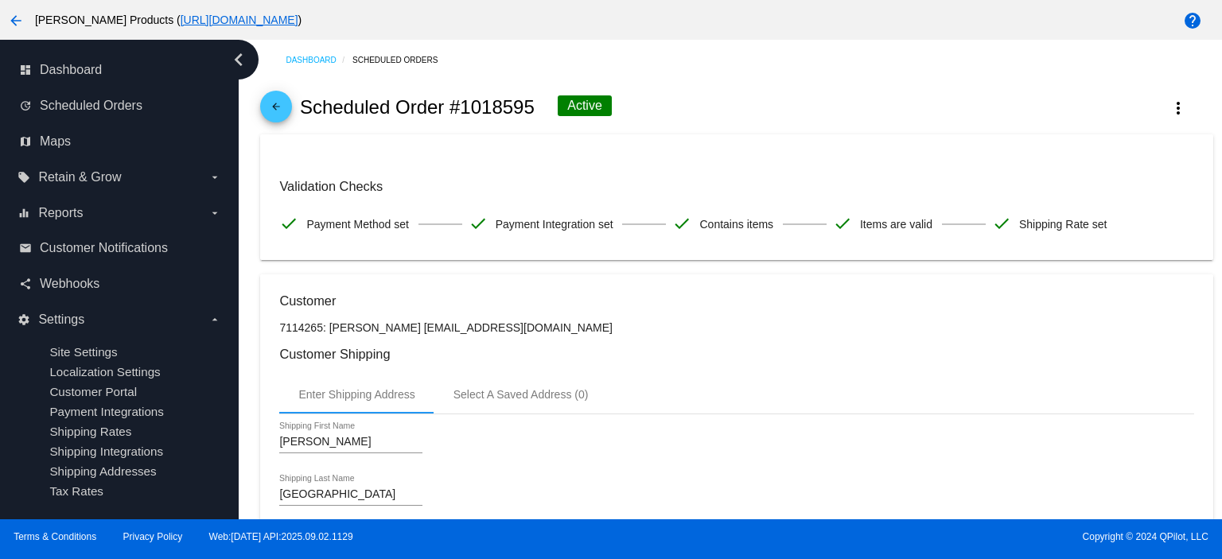
click at [274, 101] on mat-icon "arrow_back" at bounding box center [275, 110] width 19 height 19
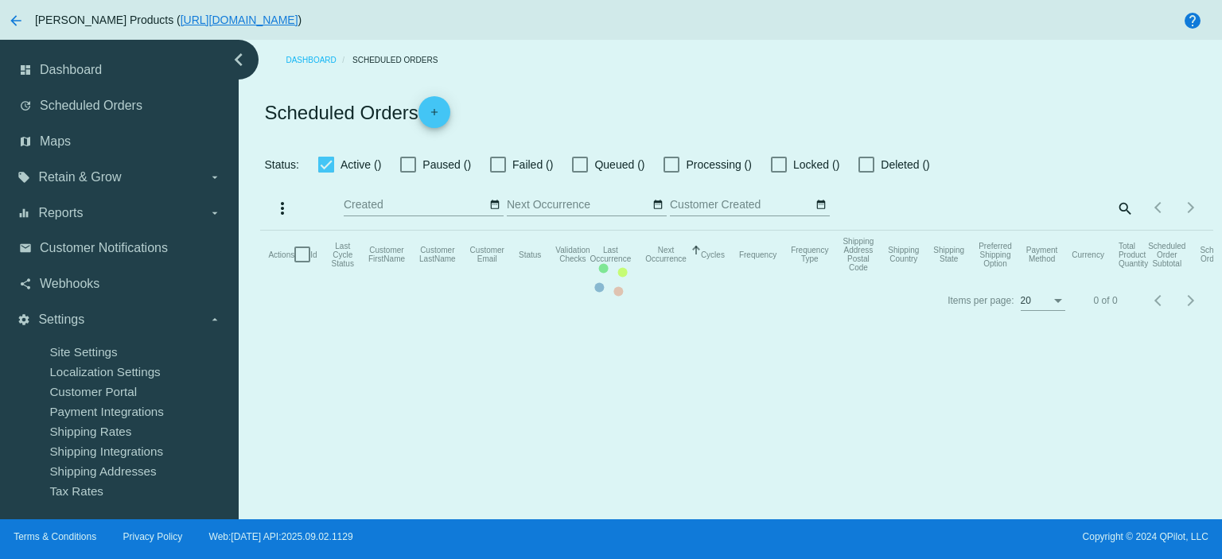
checkbox input "true"
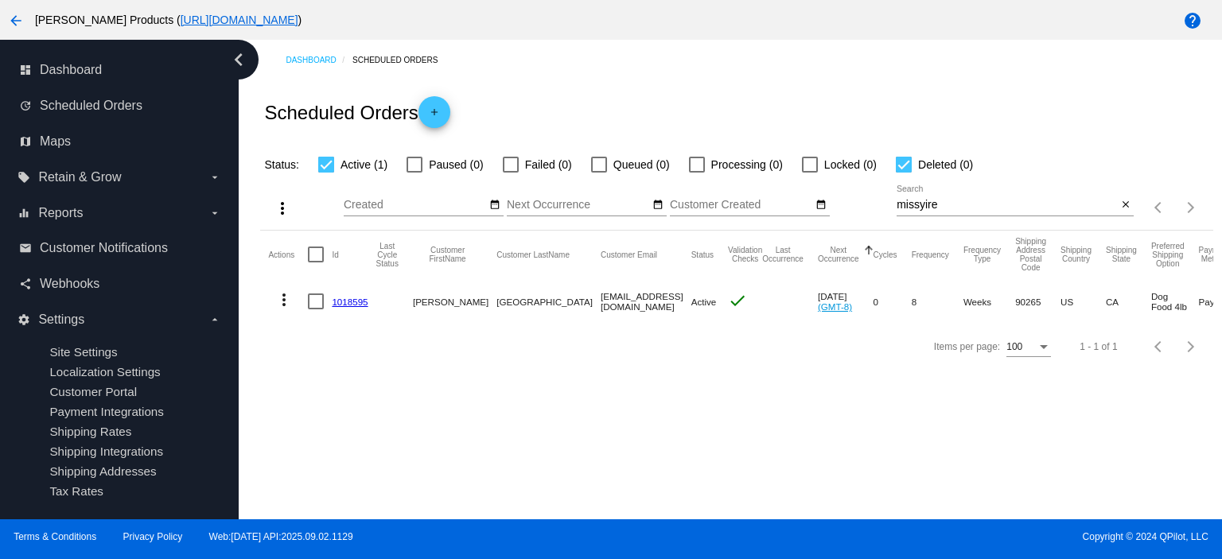
click at [350, 305] on link "1018595" at bounding box center [350, 302] width 36 height 10
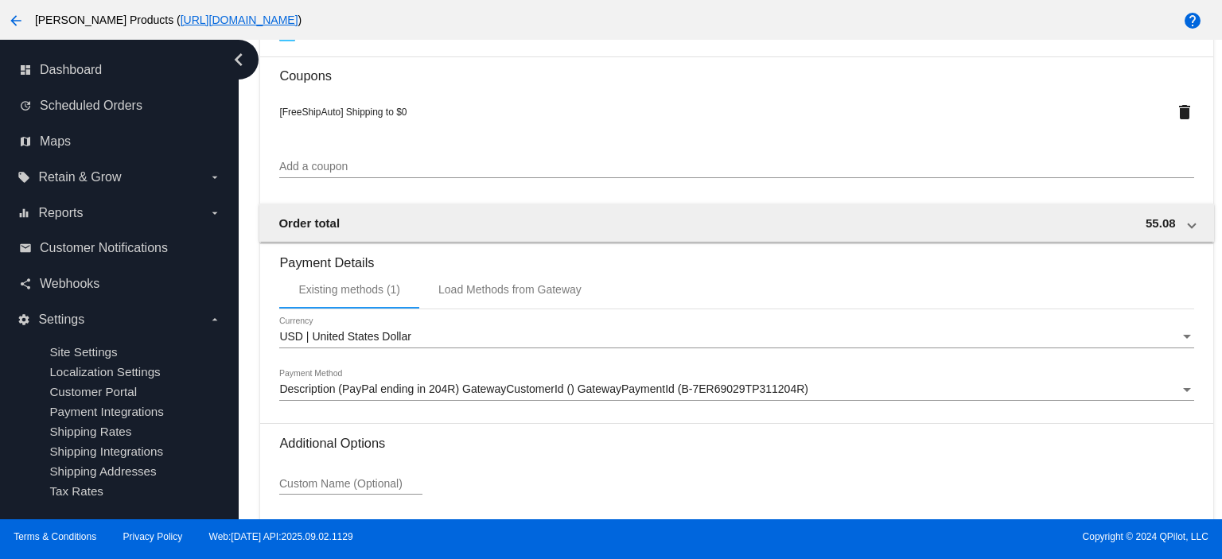
scroll to position [1405, 0]
